Goal: Find specific page/section

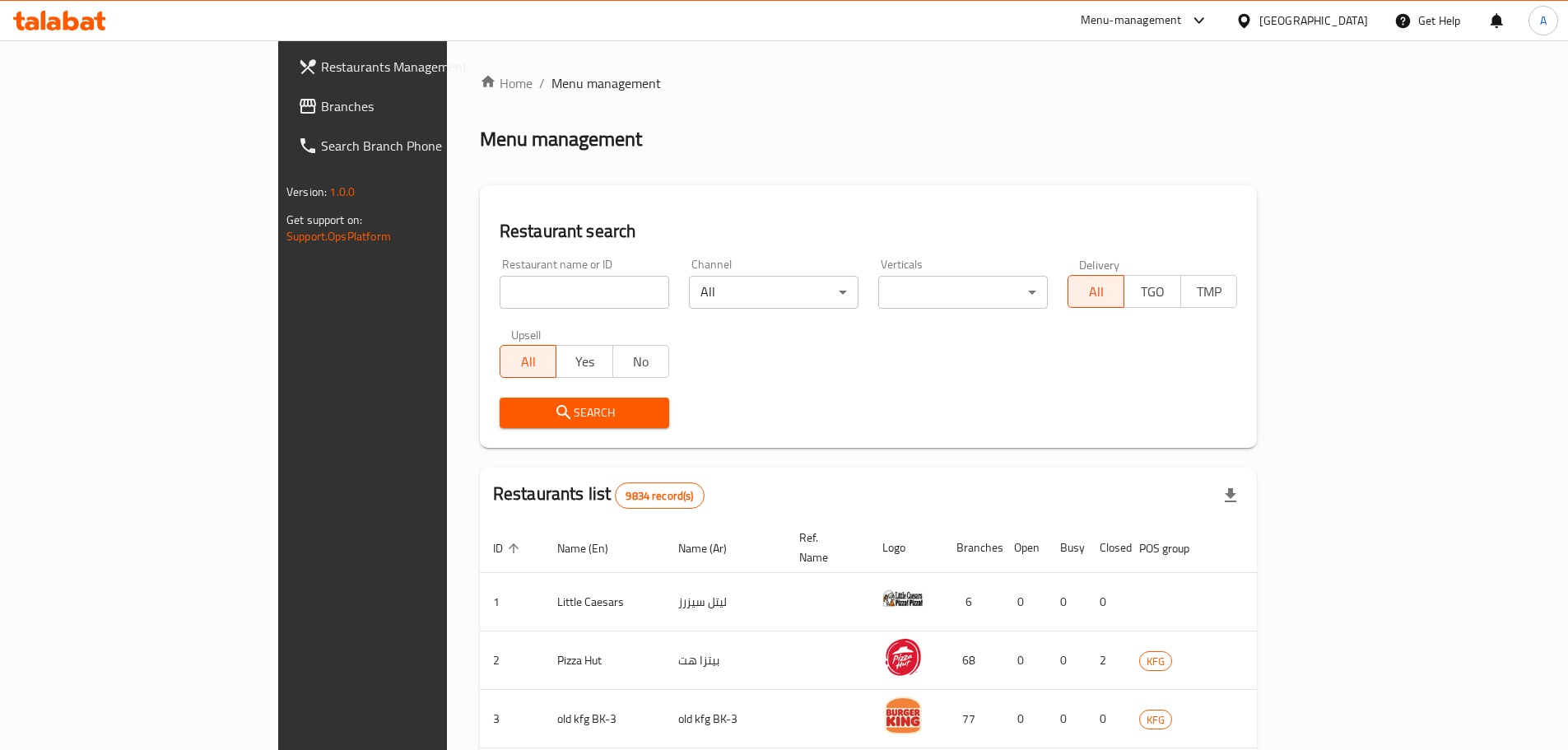
click at [500, 293] on input "search" at bounding box center [584, 292] width 170 height 33
click at [500, 290] on input "search" at bounding box center [584, 292] width 170 height 33
paste input "[PERSON_NAME]"
type input "[PERSON_NAME]"
click button "Search" at bounding box center [584, 413] width 170 height 30
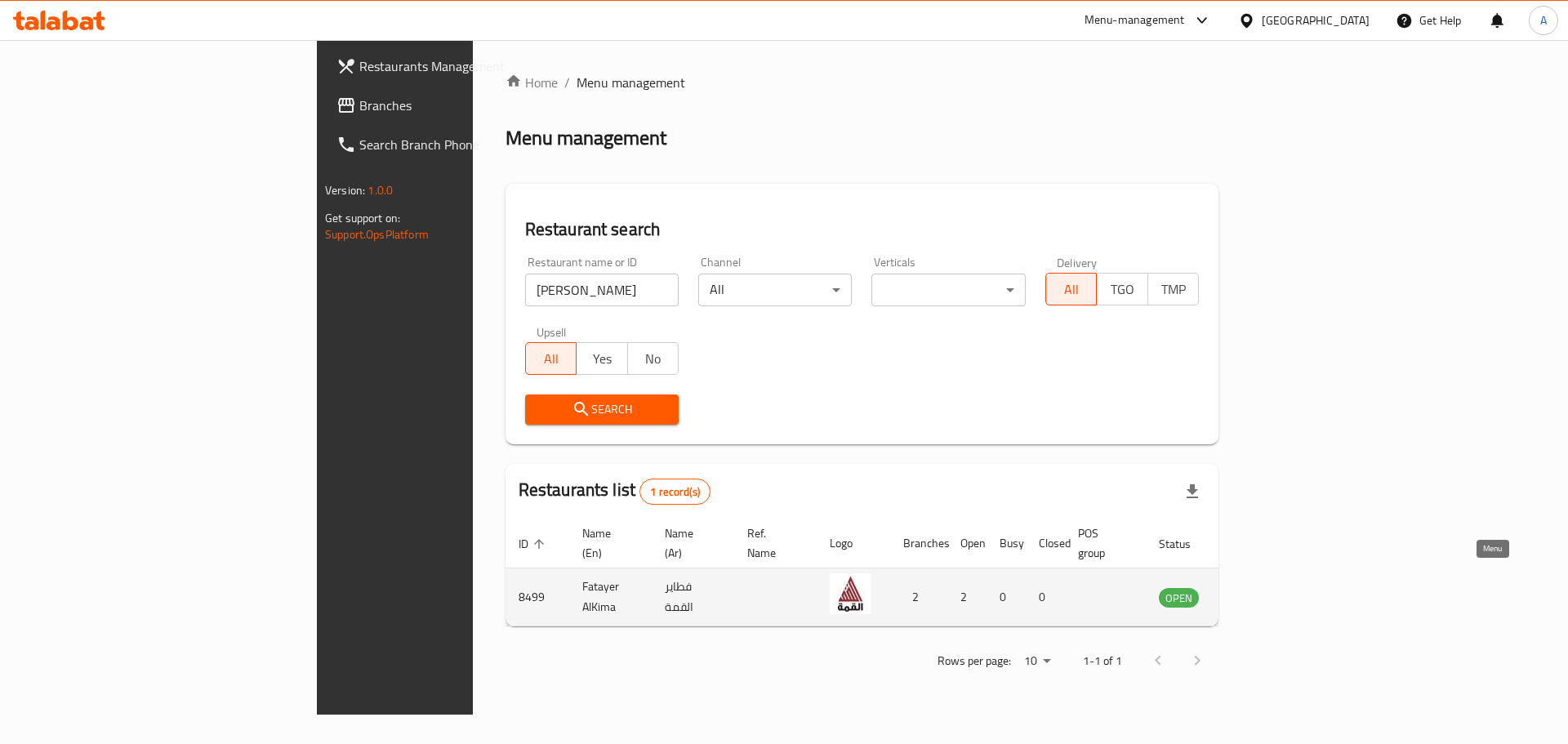
click at [1264, 587] on icon "enhanced table" at bounding box center [1254, 597] width 19 height 19
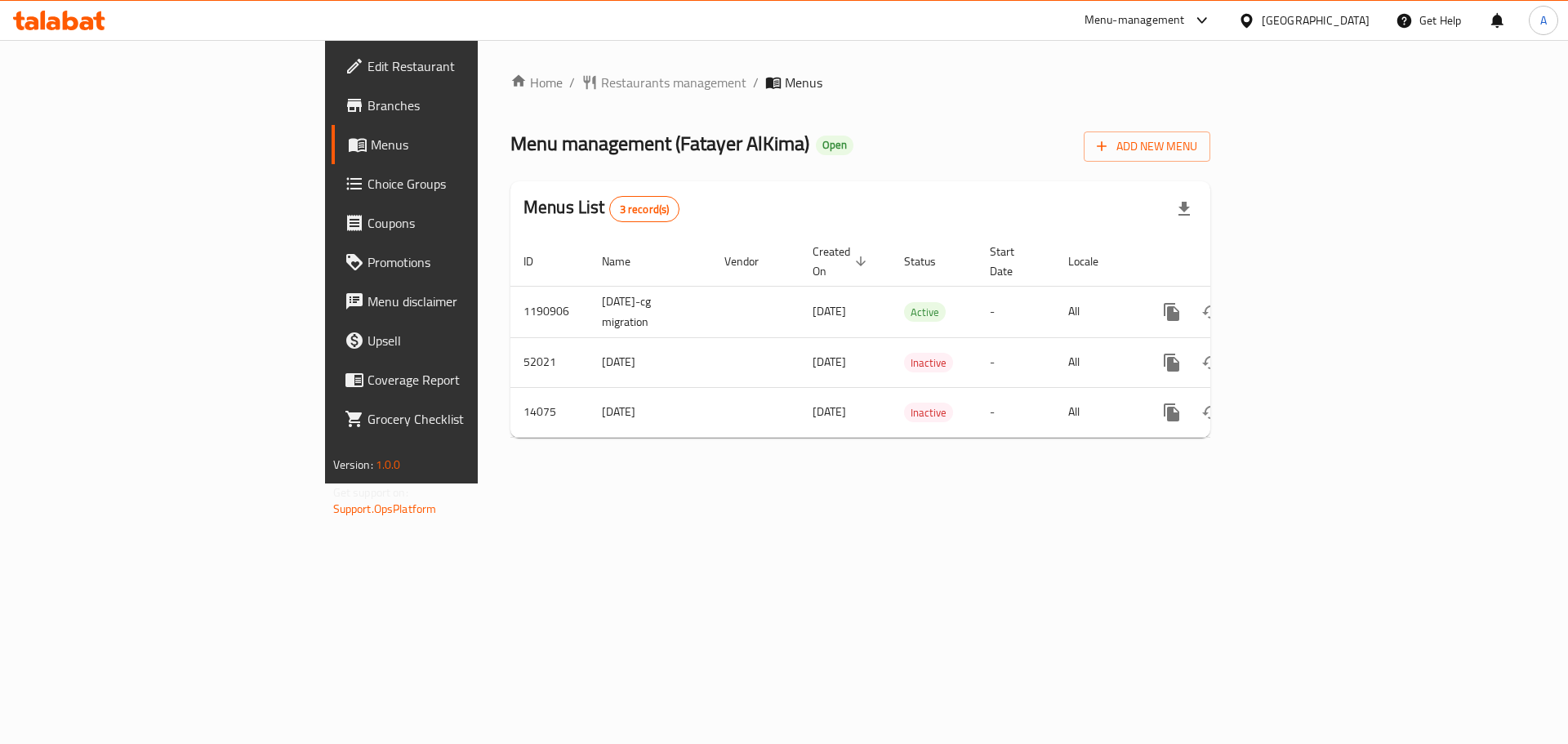
click at [367, 111] on span "Branches" at bounding box center [470, 105] width 206 height 19
